Goal: Task Accomplishment & Management: Use online tool/utility

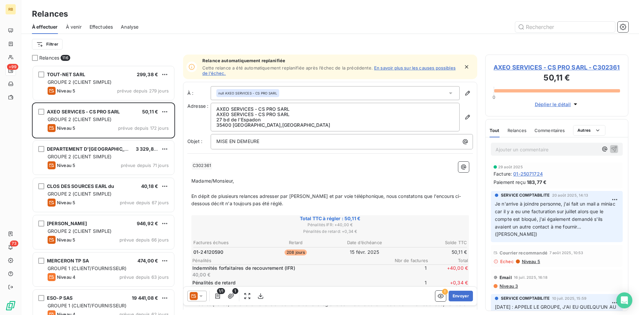
scroll to position [250, 143]
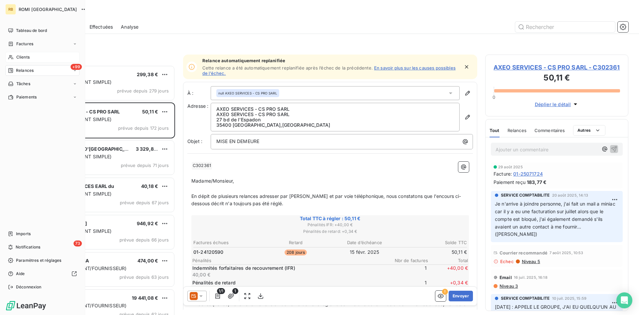
click at [18, 56] on span "Clients" at bounding box center [22, 57] width 13 height 6
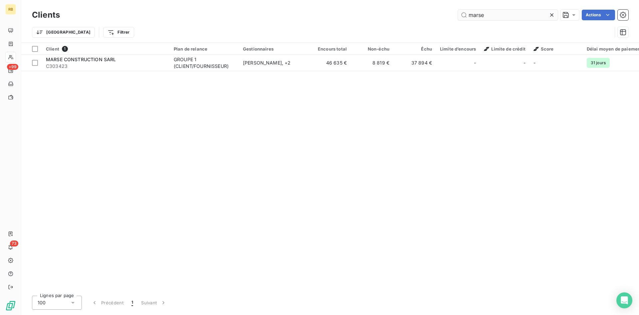
drag, startPoint x: 489, startPoint y: 16, endPoint x: 387, endPoint y: 11, distance: 102.3
click at [458, 11] on input "marse" at bounding box center [508, 15] width 100 height 11
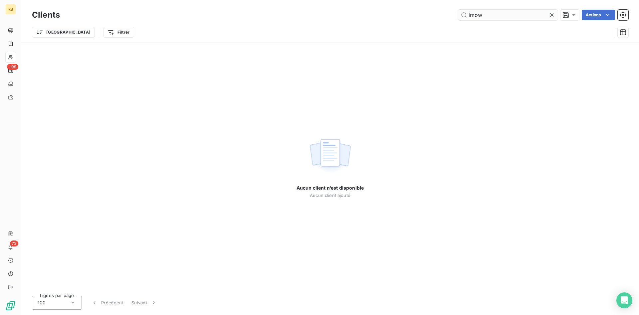
click at [508, 17] on input "imow" at bounding box center [508, 15] width 100 height 11
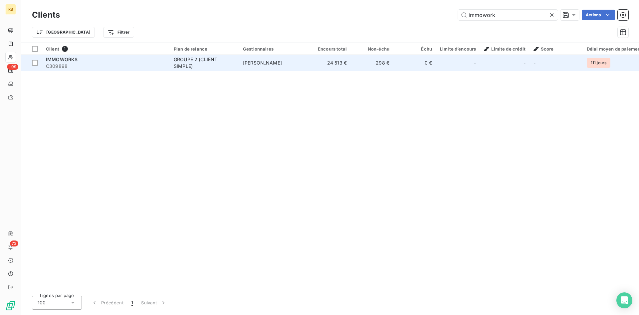
type input "immowork"
click at [289, 57] on td "[PERSON_NAME]" at bounding box center [273, 63] width 69 height 16
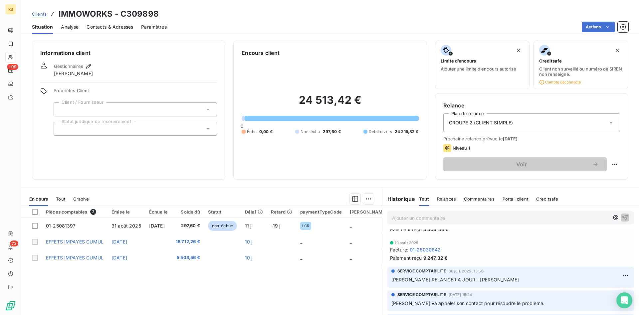
scroll to position [170, 0]
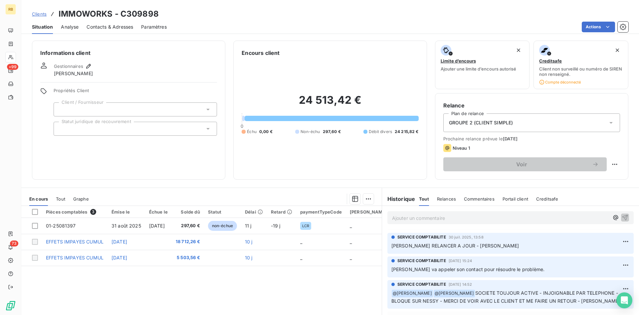
click at [485, 249] on p "[PERSON_NAME] RELANCER A JOUR - [PERSON_NAME]" at bounding box center [510, 246] width 238 height 8
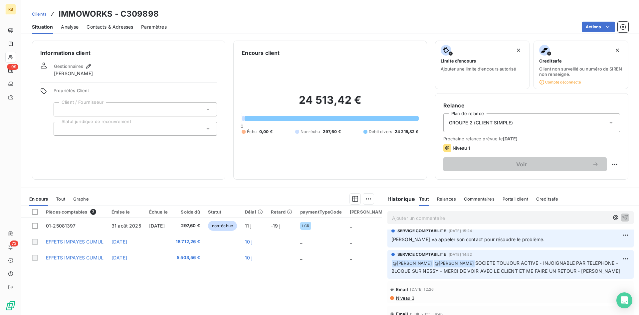
scroll to position [0, 0]
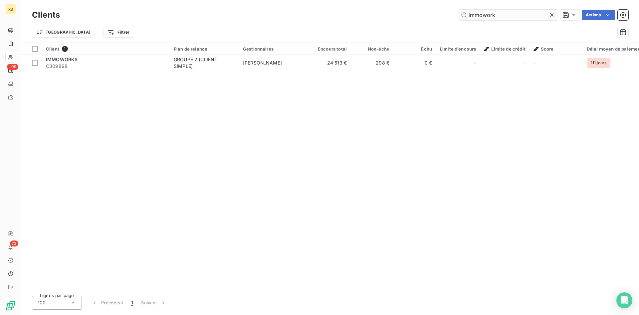
drag, startPoint x: 508, startPoint y: 17, endPoint x: 343, endPoint y: 12, distance: 164.5
click at [458, 12] on input "immowork" at bounding box center [508, 15] width 100 height 11
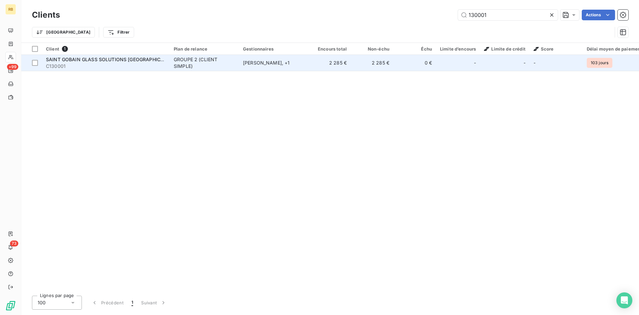
type input "130001"
click at [254, 59] on td "[PERSON_NAME] , + 1" at bounding box center [273, 63] width 69 height 16
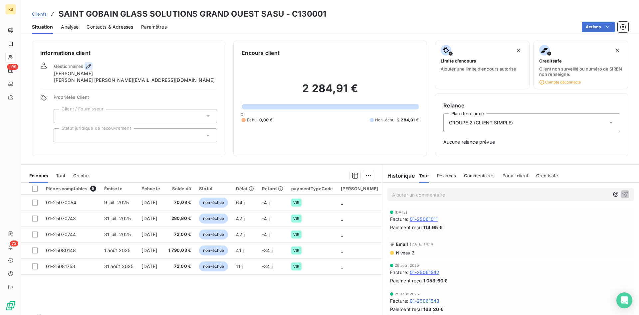
click at [88, 65] on icon "button" at bounding box center [88, 66] width 7 height 7
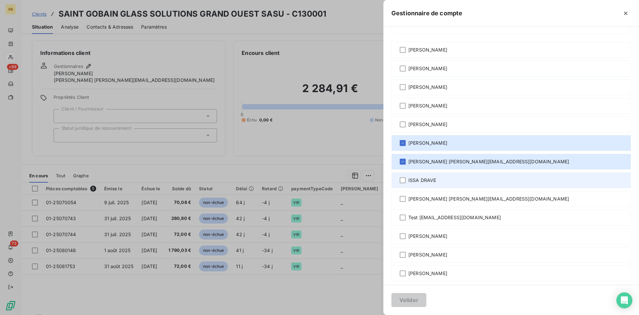
scroll to position [25, 0]
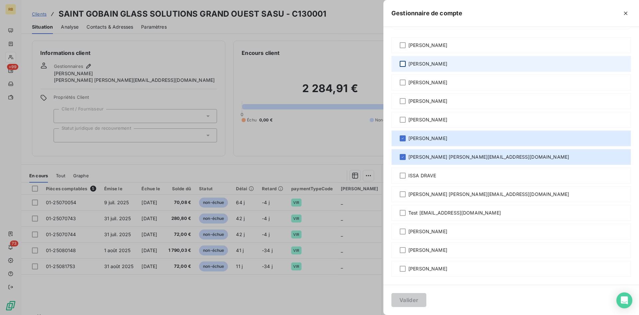
click at [404, 64] on div at bounding box center [403, 64] width 6 height 6
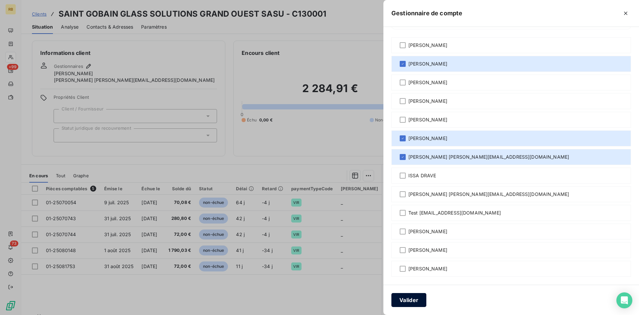
click at [410, 302] on button "Valider" at bounding box center [408, 300] width 35 height 14
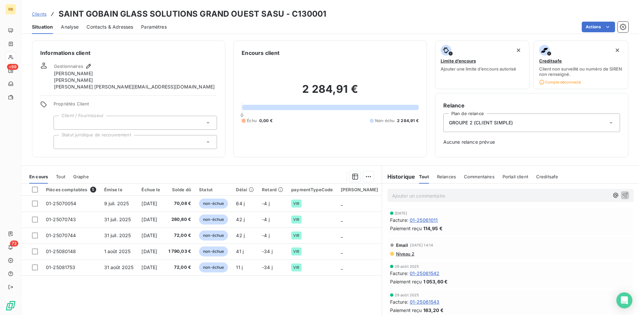
click at [411, 256] on span "Niveau 2" at bounding box center [404, 253] width 19 height 5
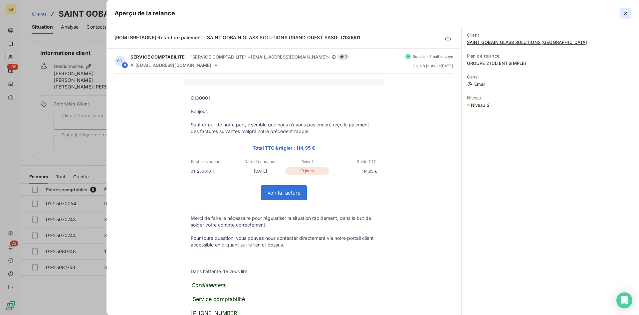
click at [627, 11] on icon "button" at bounding box center [625, 13] width 7 height 7
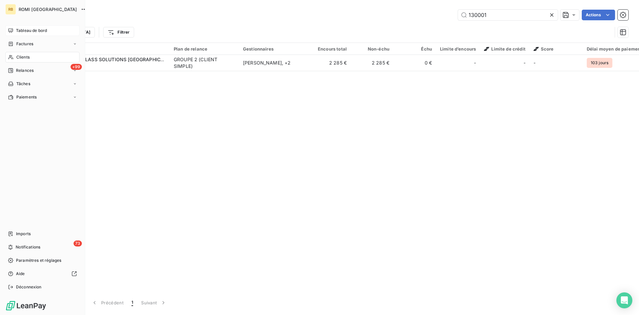
click at [39, 32] on span "Tableau de bord" at bounding box center [31, 31] width 31 height 6
